Goal: Find specific page/section: Find specific page/section

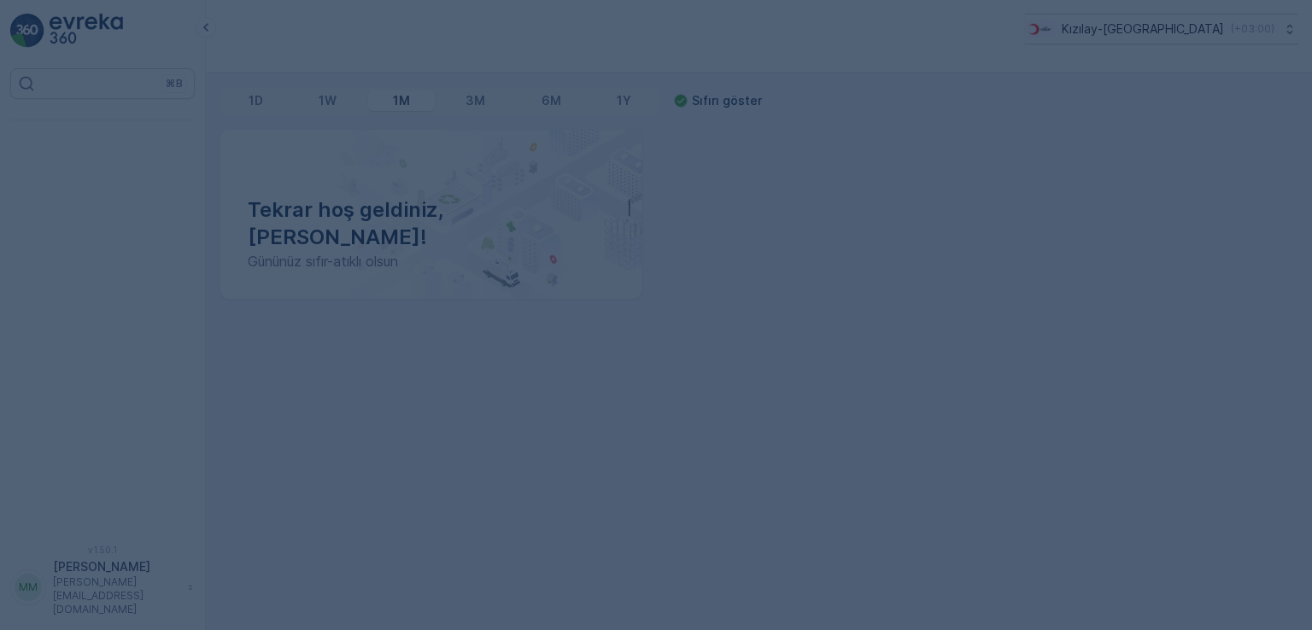
click at [562, 295] on div at bounding box center [656, 315] width 1312 height 630
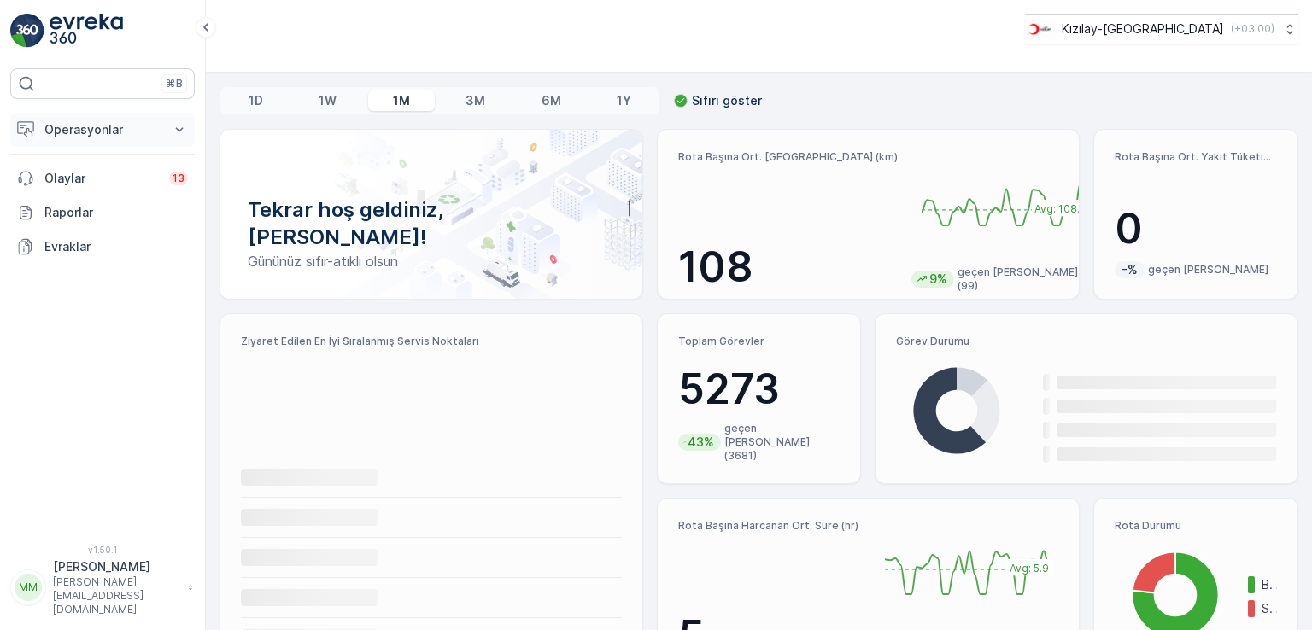
click at [115, 142] on button "Operasyonlar" at bounding box center [102, 130] width 184 height 34
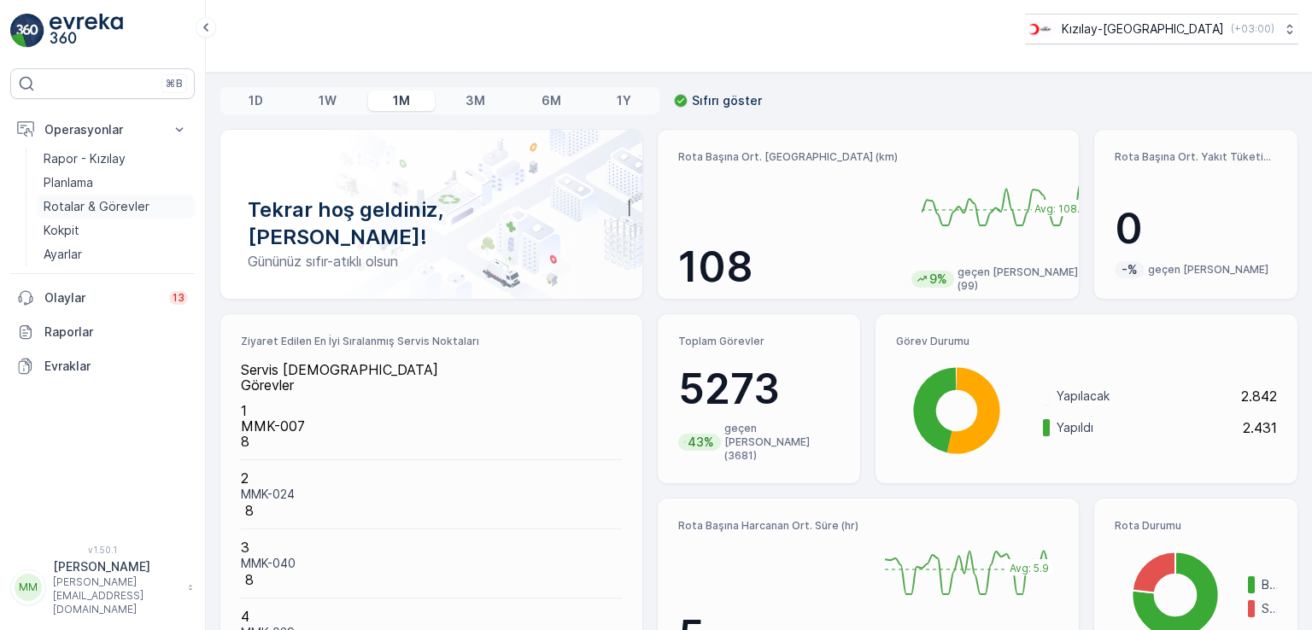
click at [111, 210] on p "Rotalar & Görevler" at bounding box center [97, 206] width 106 height 17
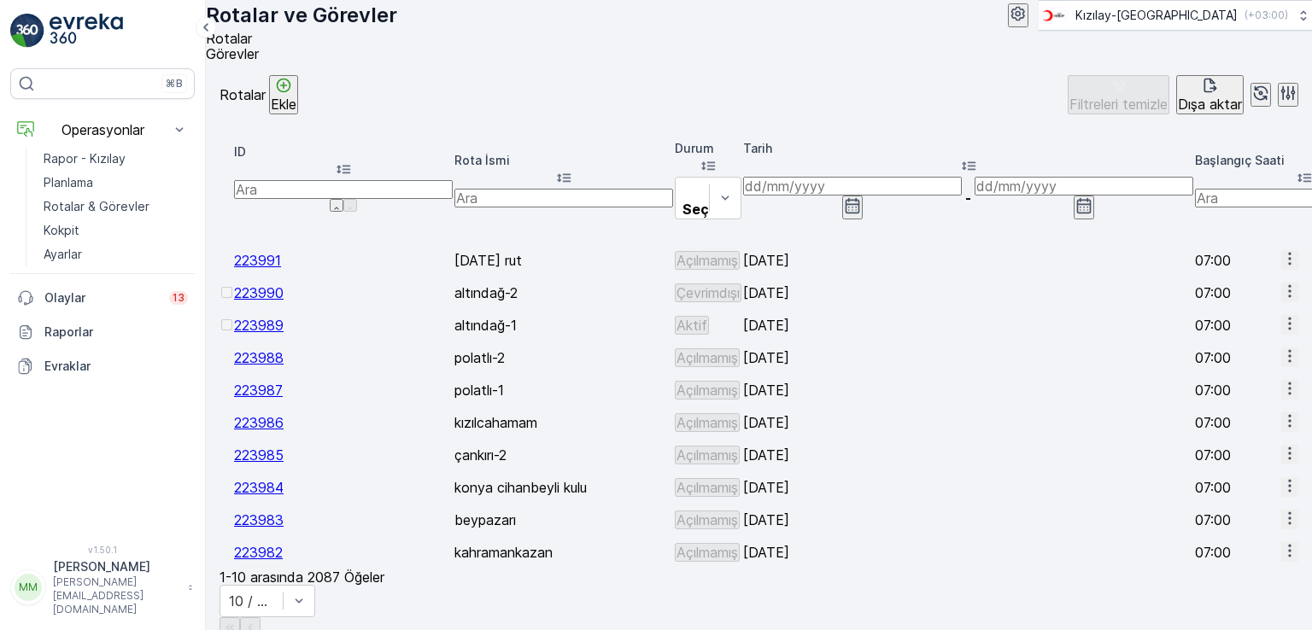
drag, startPoint x: 927, startPoint y: 305, endPoint x: 512, endPoint y: 325, distance: 415.5
click at [541, 318] on p "altındağ-1" at bounding box center [563, 325] width 219 height 15
drag, startPoint x: 574, startPoint y: 302, endPoint x: 308, endPoint y: 299, distance: 265.6
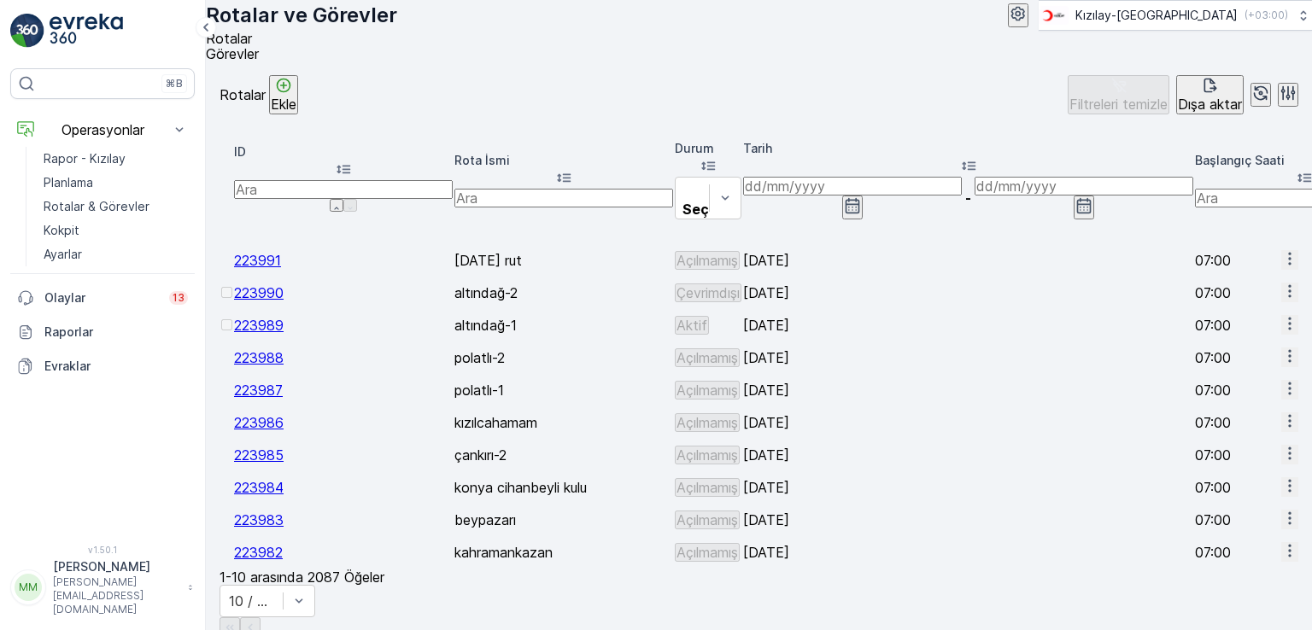
drag, startPoint x: 448, startPoint y: 383, endPoint x: 434, endPoint y: 252, distance: 132.3
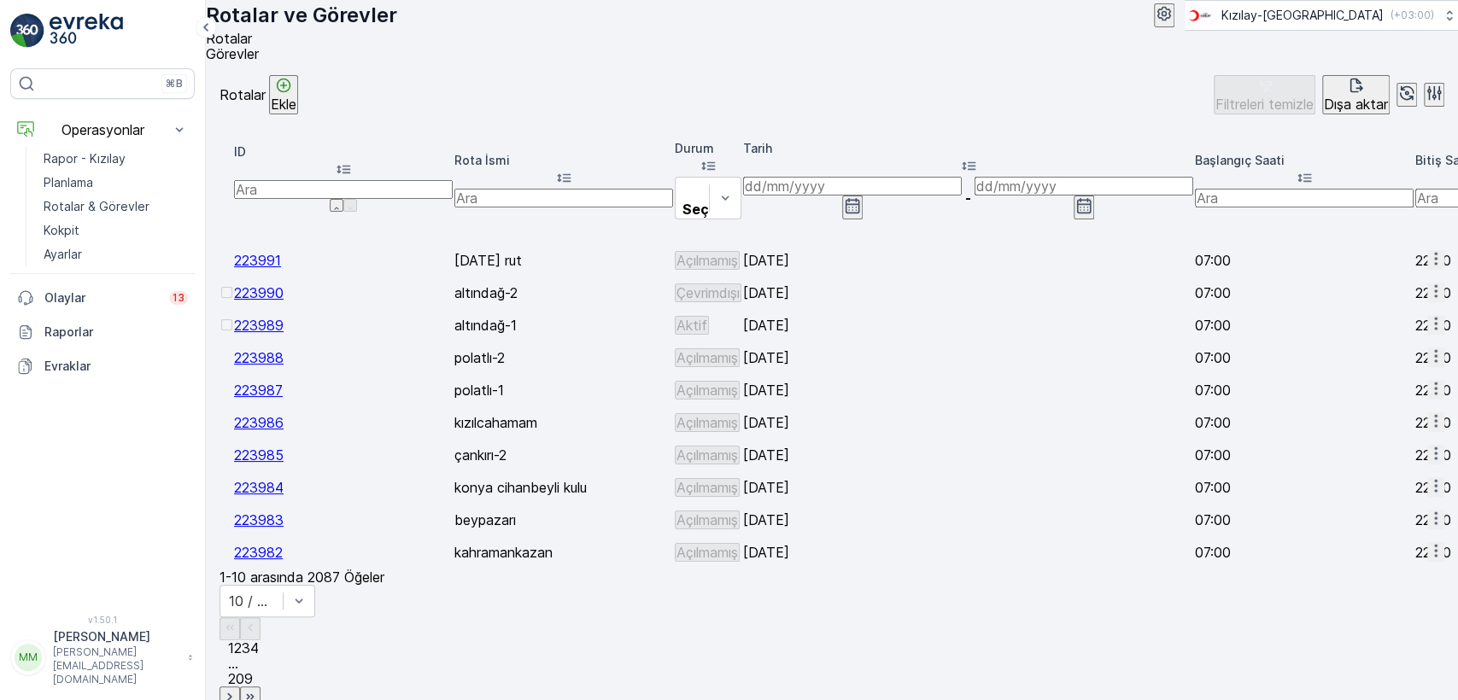
drag, startPoint x: 956, startPoint y: 424, endPoint x: 980, endPoint y: 424, distance: 24.8
drag, startPoint x: 1021, startPoint y: 410, endPoint x: 656, endPoint y: 360, distance: 368.9
click at [818, 179] on input at bounding box center [852, 186] width 219 height 19
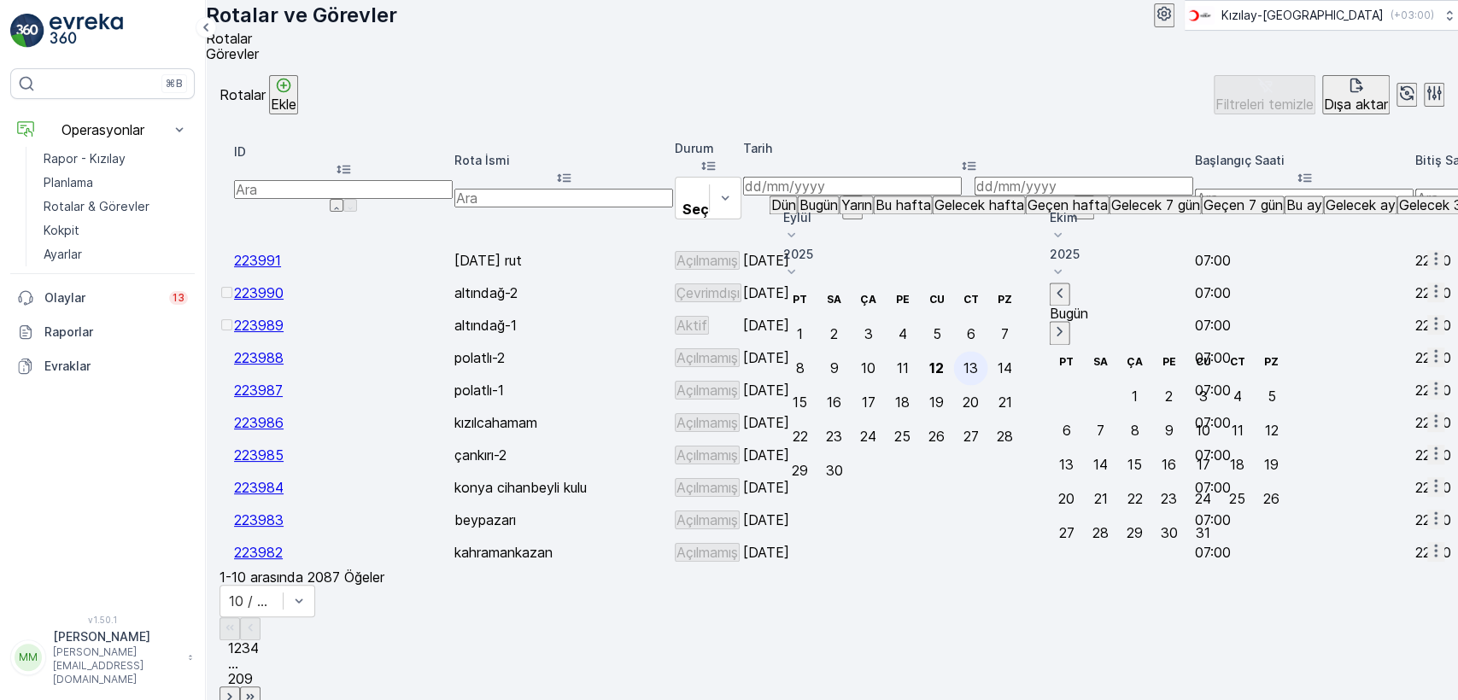
click at [978, 360] on div "13" at bounding box center [970, 367] width 15 height 15
type input "[DATE]"
click at [974, 185] on input "[DATE]" at bounding box center [1083, 186] width 219 height 19
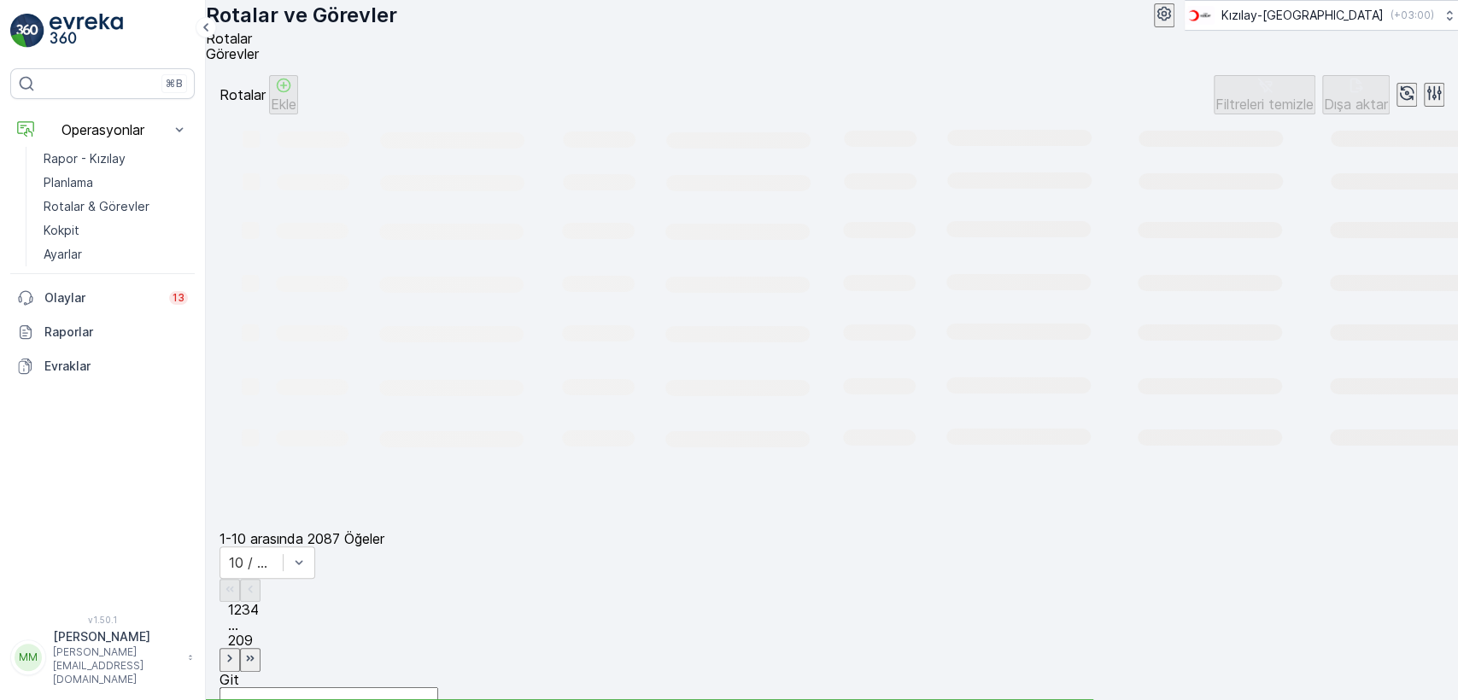
click at [1099, 313] on icon "Loading..." at bounding box center [1039, 321] width 1640 height 414
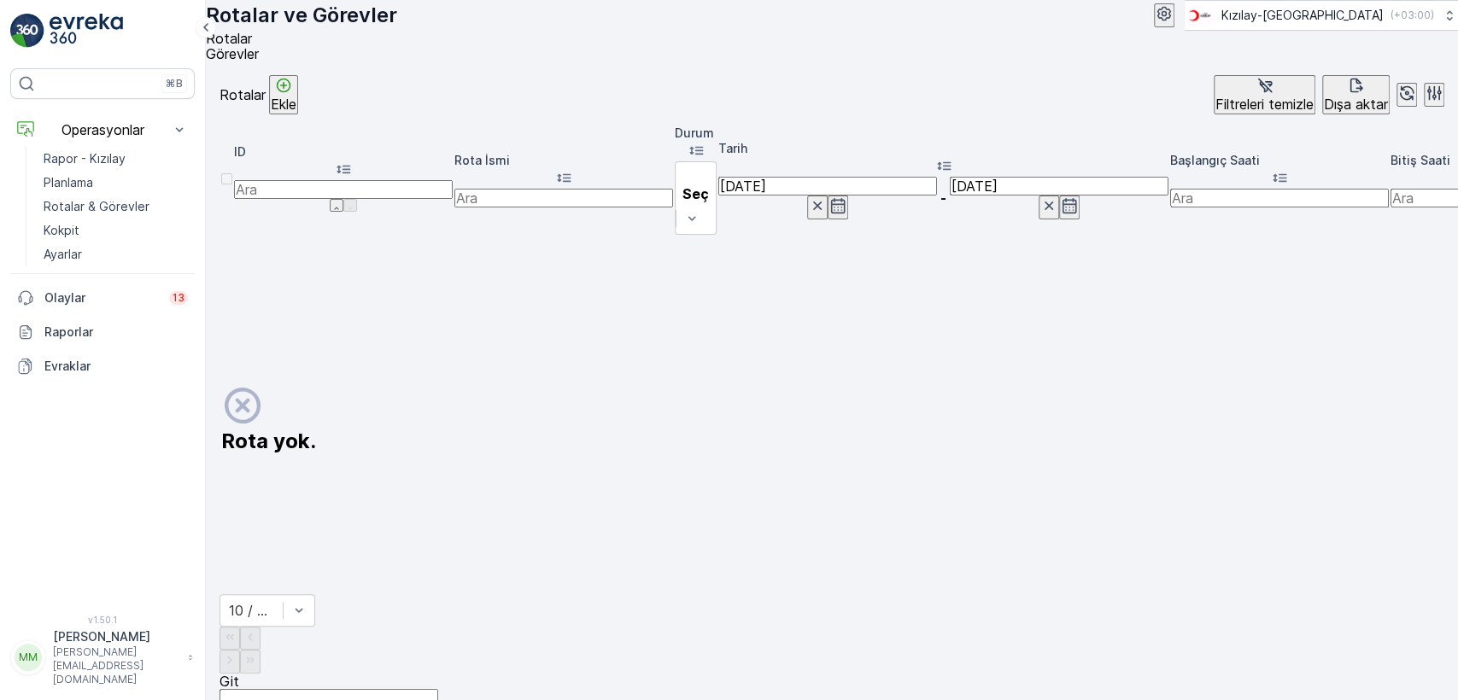
click at [259, 56] on span "Görevler" at bounding box center [232, 53] width 53 height 17
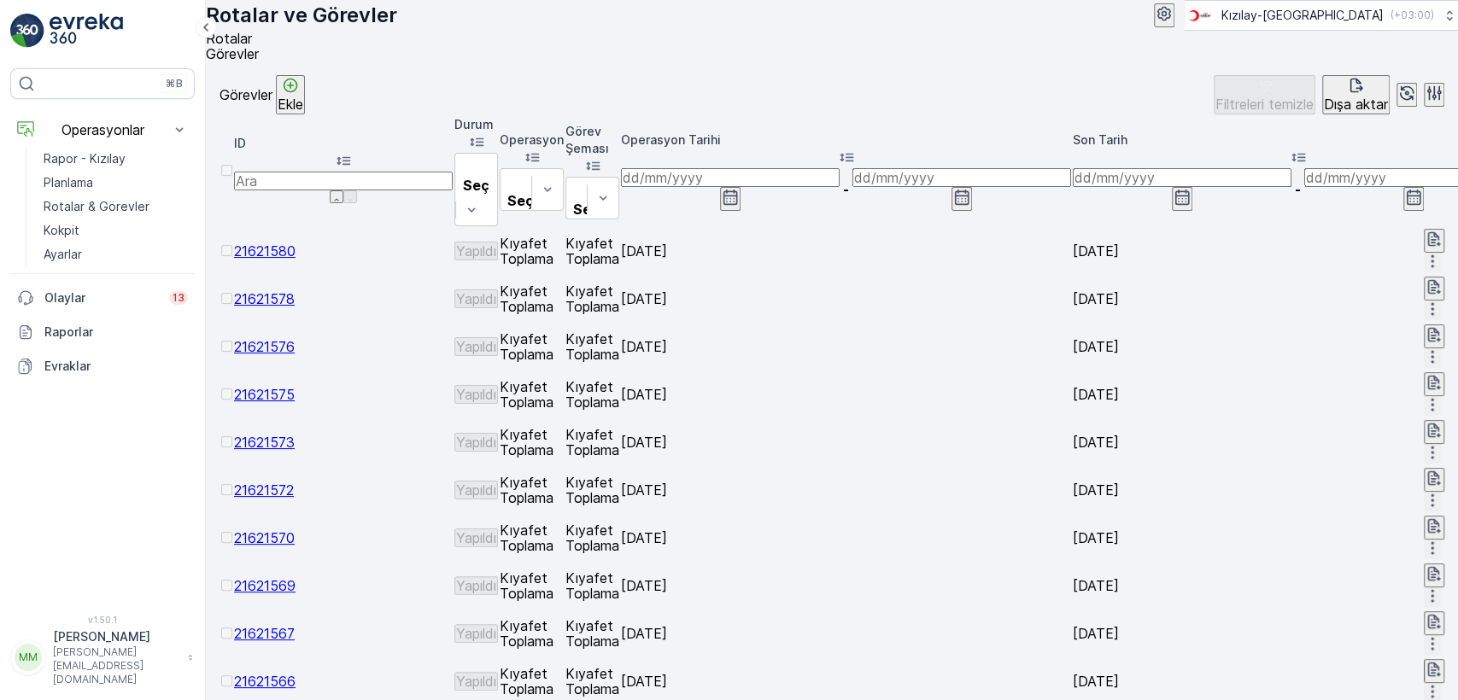
click at [272, 61] on ul "Rotalar Görevler" at bounding box center [825, 46] width 1238 height 31
click at [243, 47] on span "Rotalar" at bounding box center [229, 38] width 46 height 17
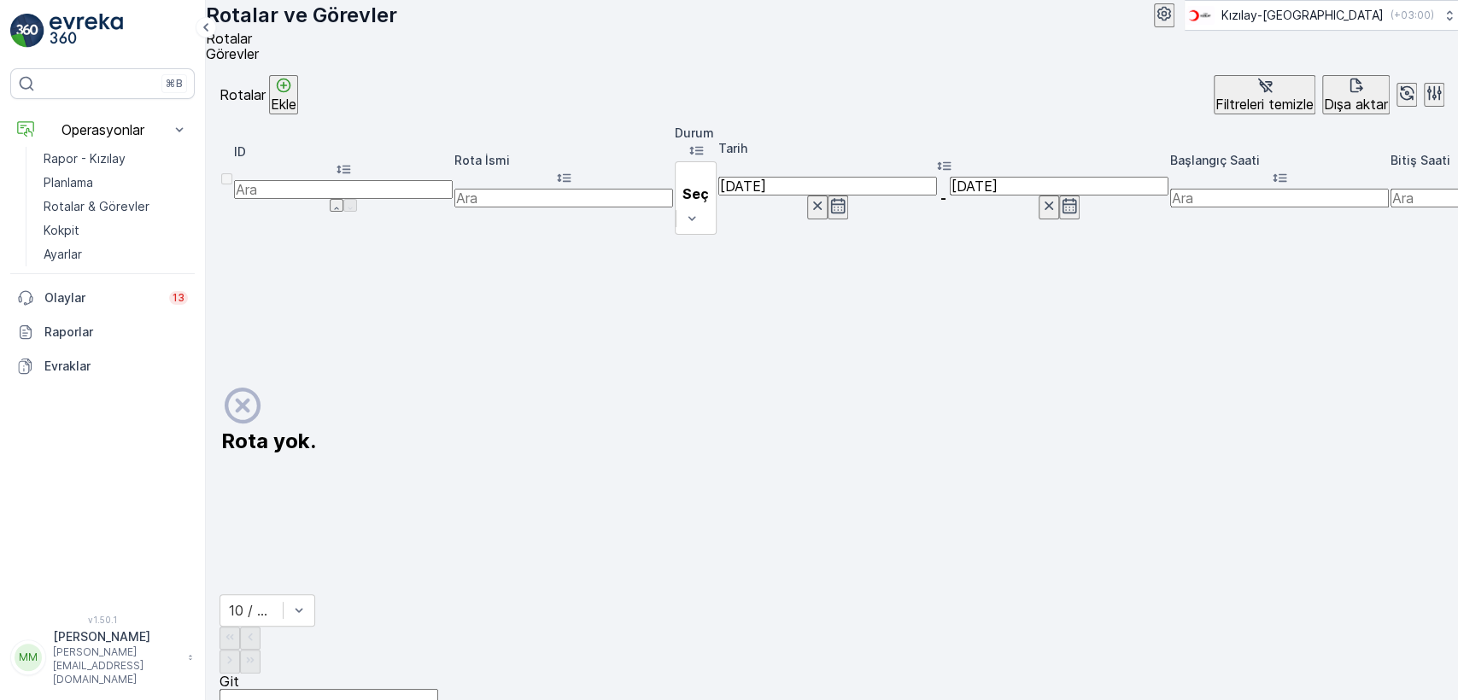
click at [826, 197] on icon "button" at bounding box center [817, 205] width 17 height 17
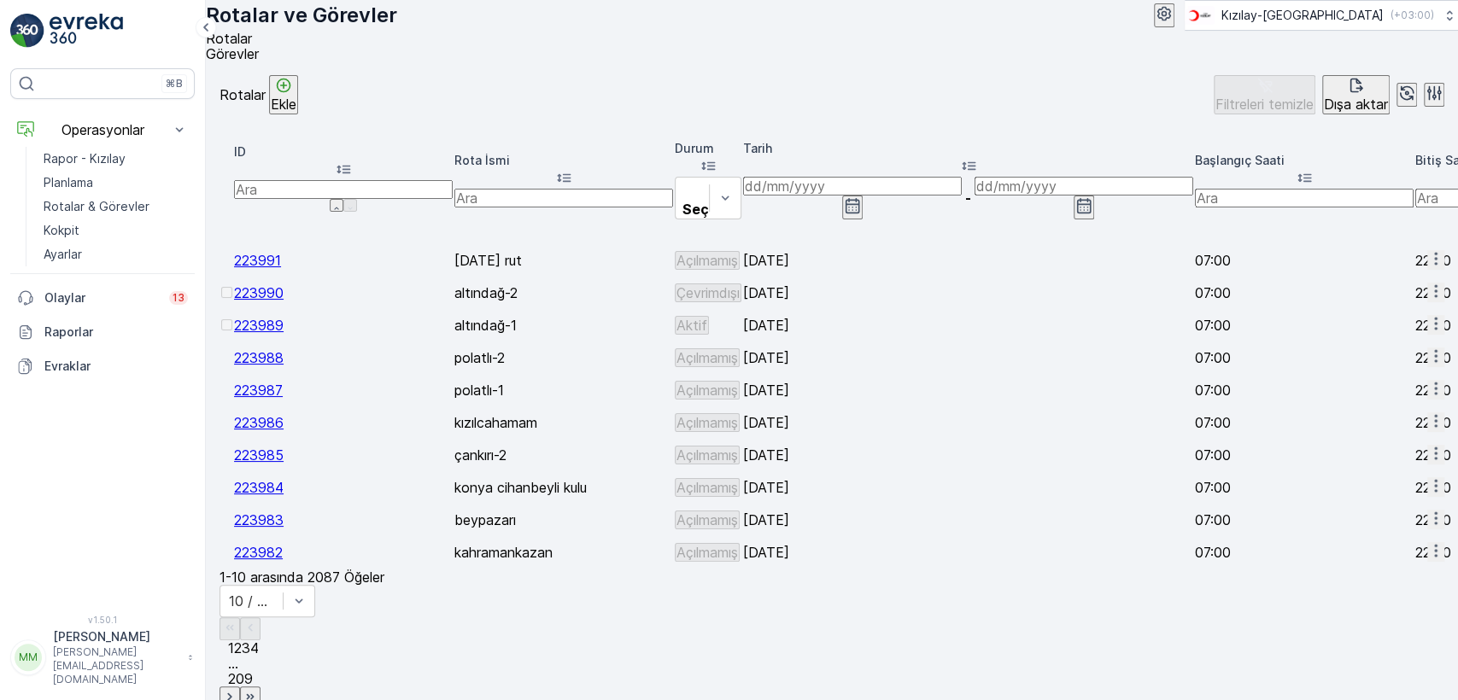
click at [259, 62] on span "Görevler" at bounding box center [232, 53] width 53 height 17
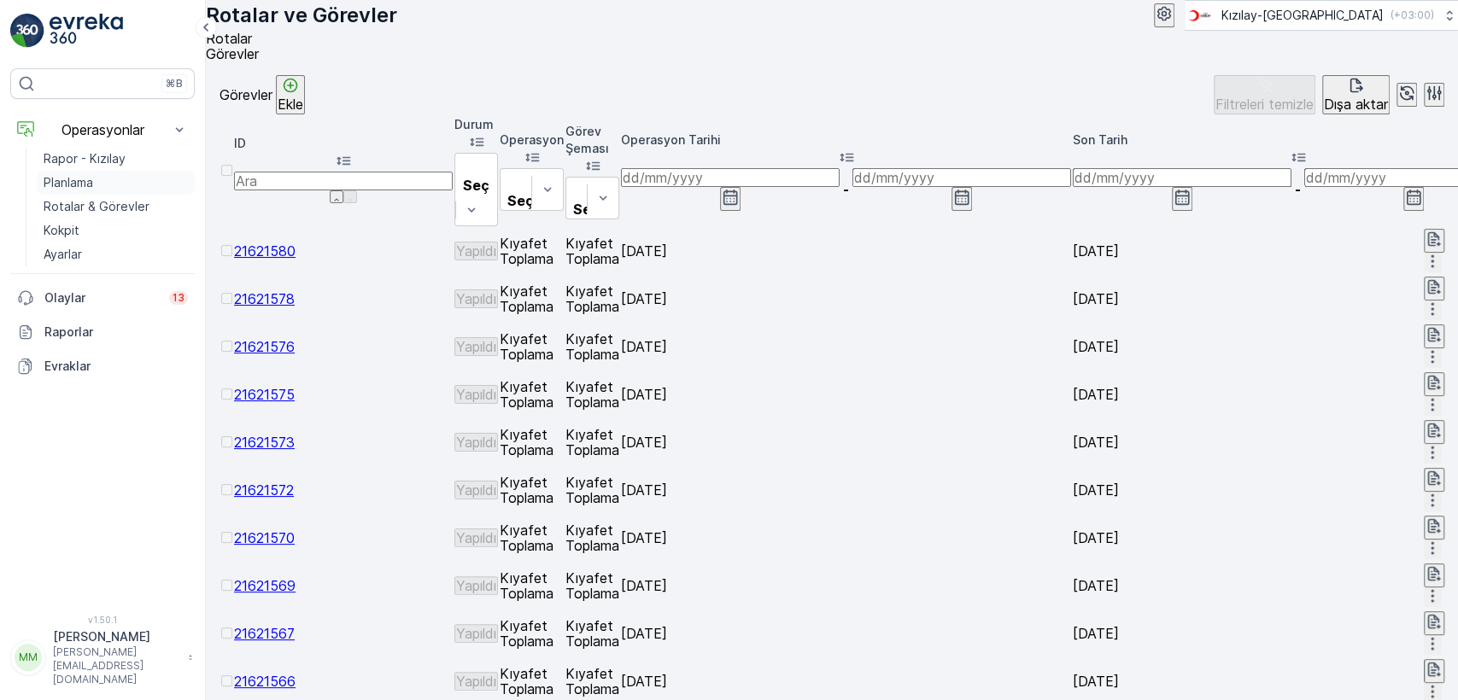
click at [109, 173] on link "Planlama" at bounding box center [116, 183] width 158 height 24
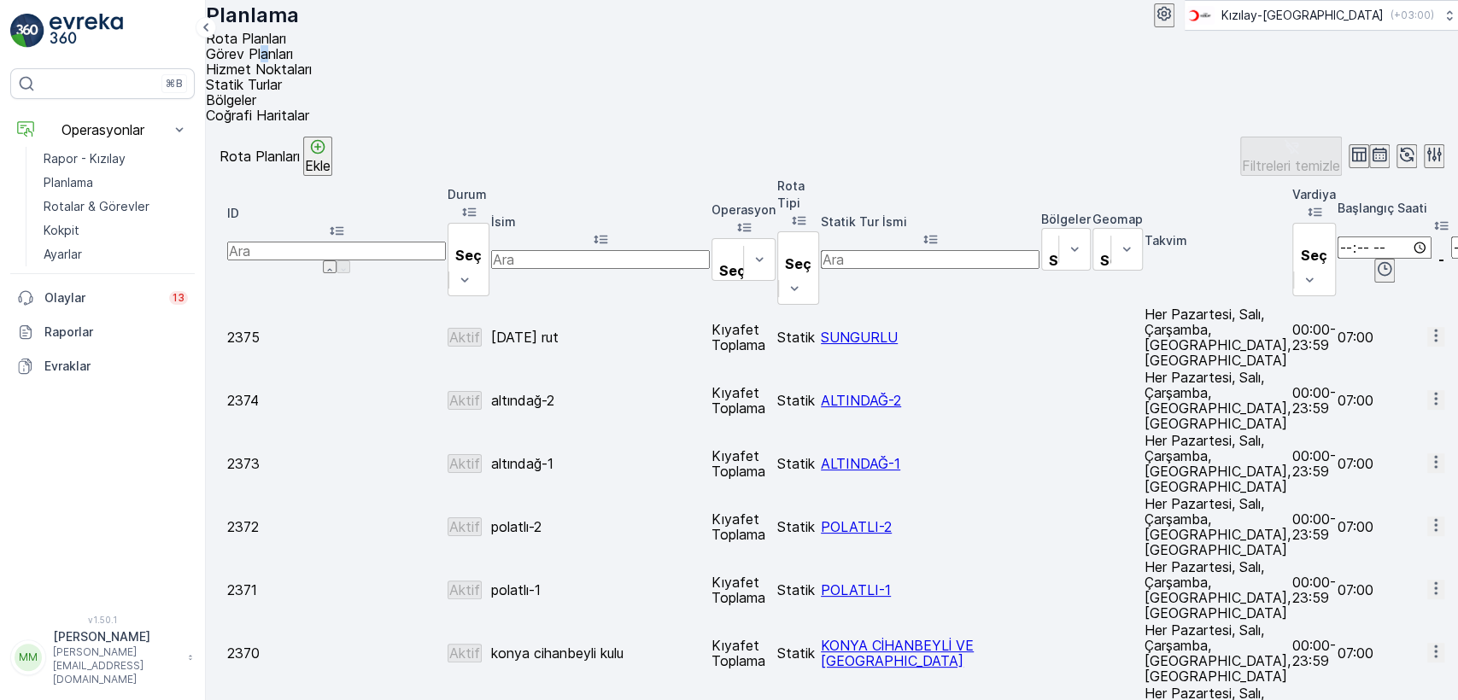
click at [366, 61] on li "Görev Planları" at bounding box center [825, 53] width 1238 height 15
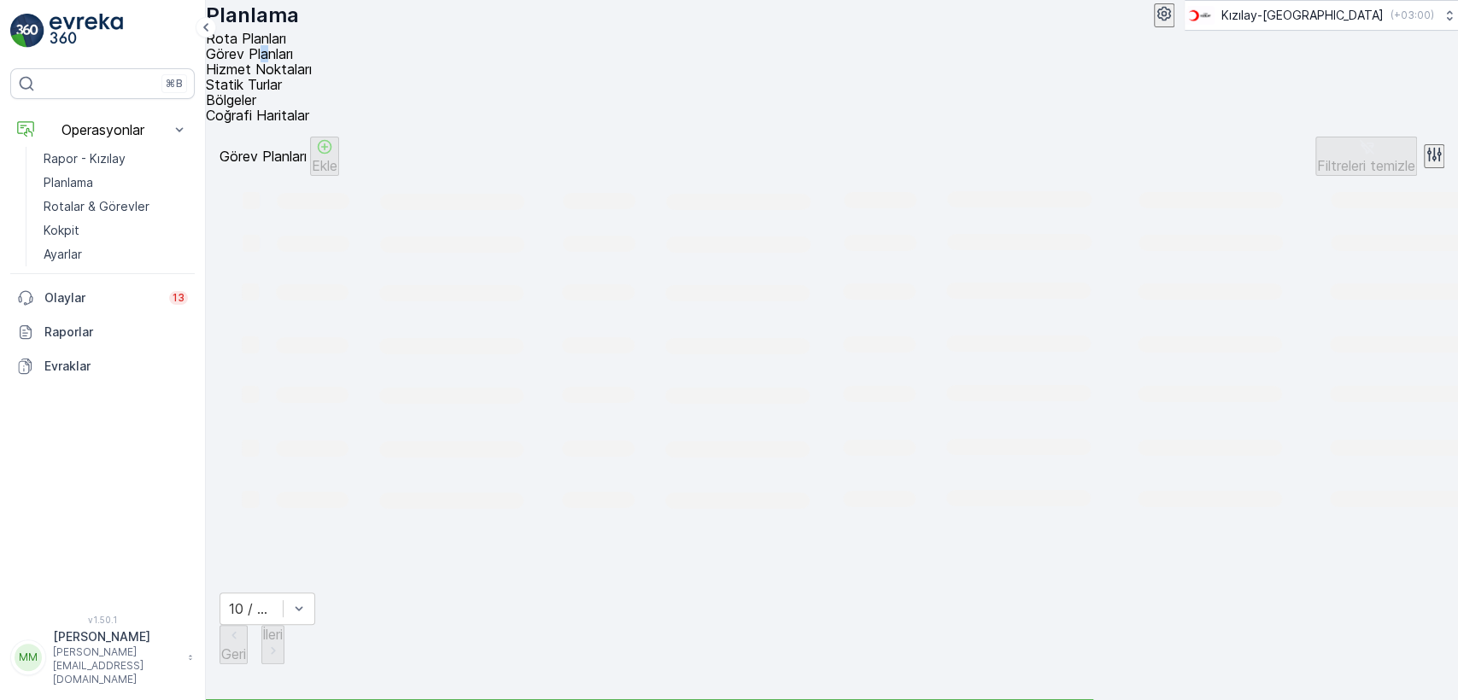
click at [293, 62] on span "Görev Planları" at bounding box center [249, 53] width 87 height 17
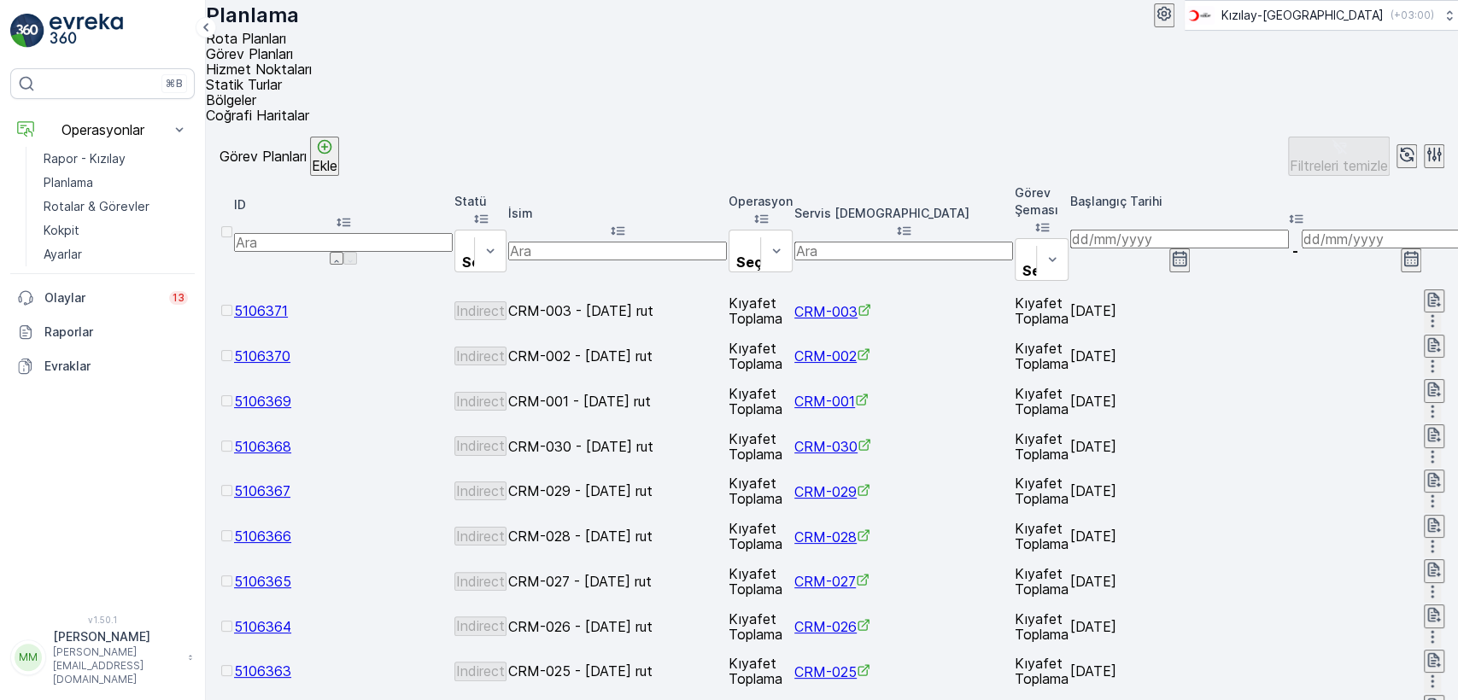
drag, startPoint x: 877, startPoint y: 288, endPoint x: 932, endPoint y: 285, distance: 54.7
drag, startPoint x: 924, startPoint y: 375, endPoint x: 1004, endPoint y: 342, distance: 86.9
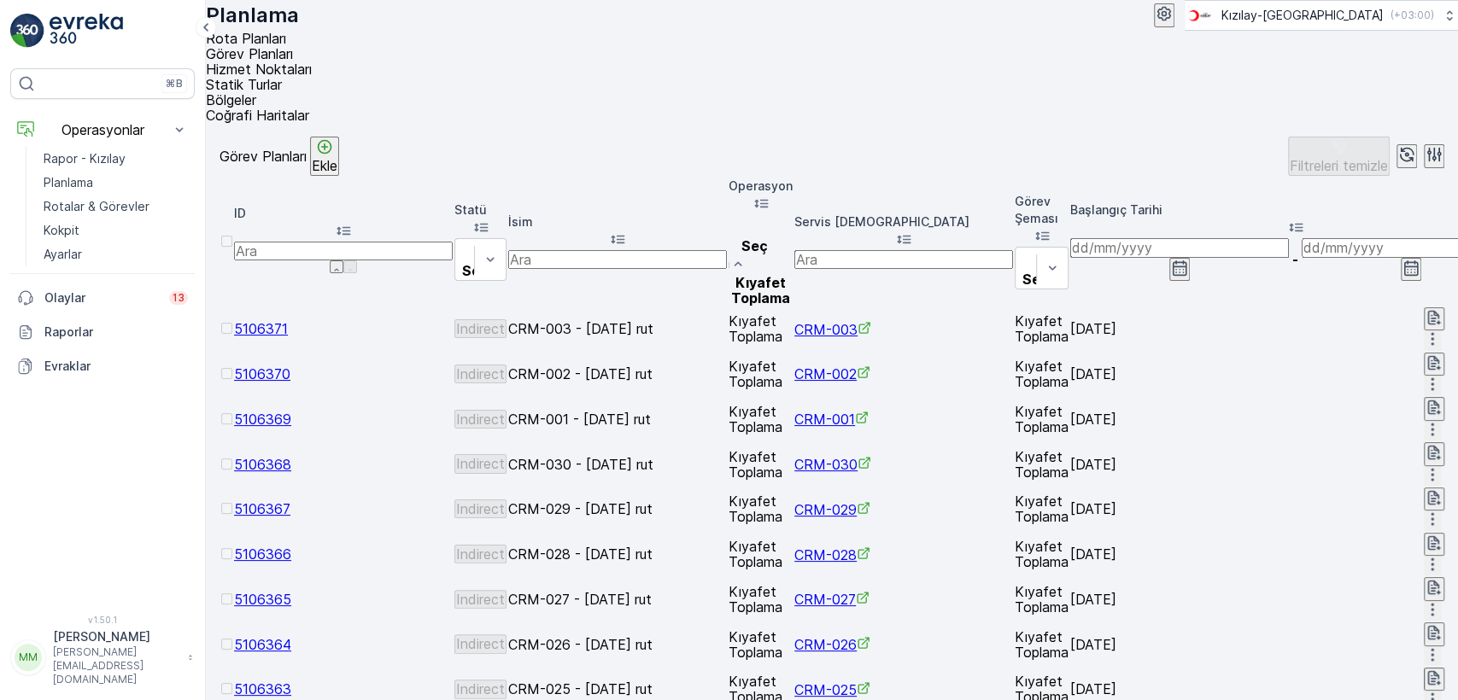
click at [799, 250] on input "text" at bounding box center [903, 259] width 219 height 19
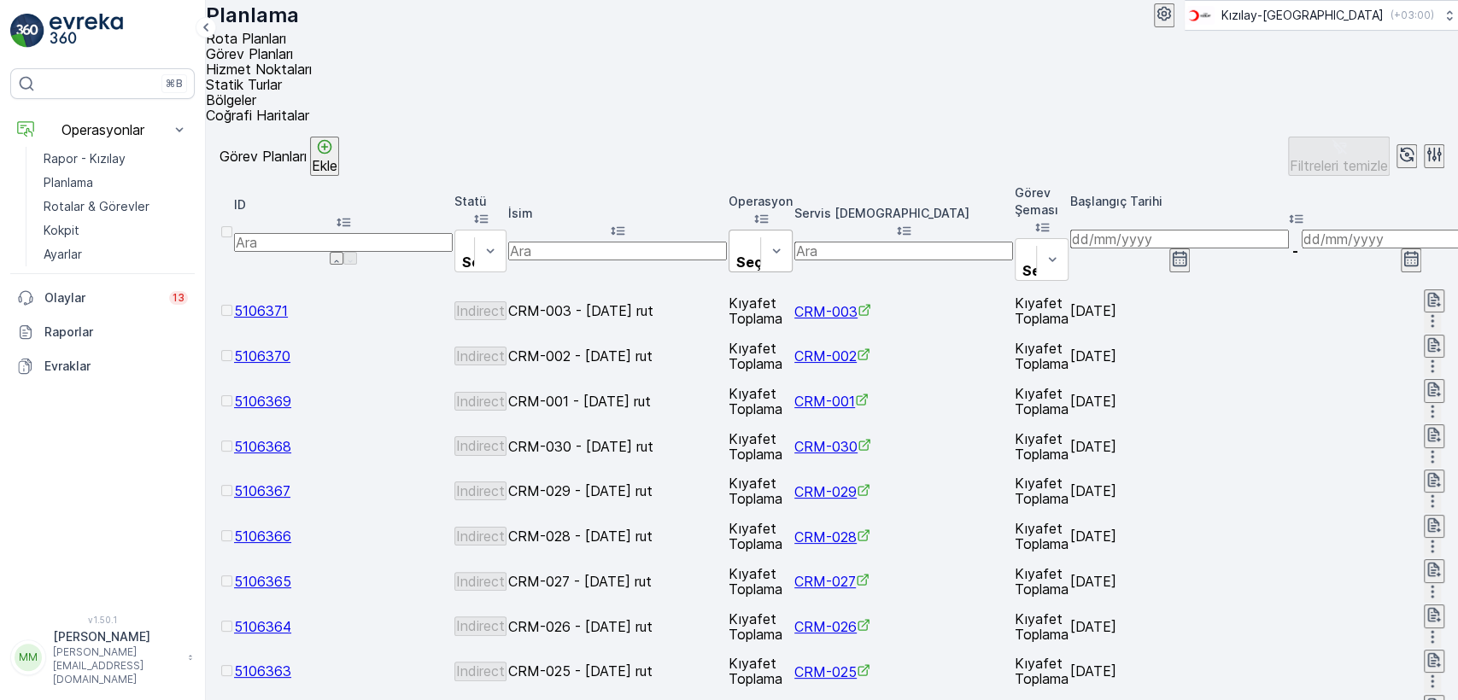
click at [912, 222] on icon at bounding box center [903, 230] width 17 height 17
